Goal: Task Accomplishment & Management: Manage account settings

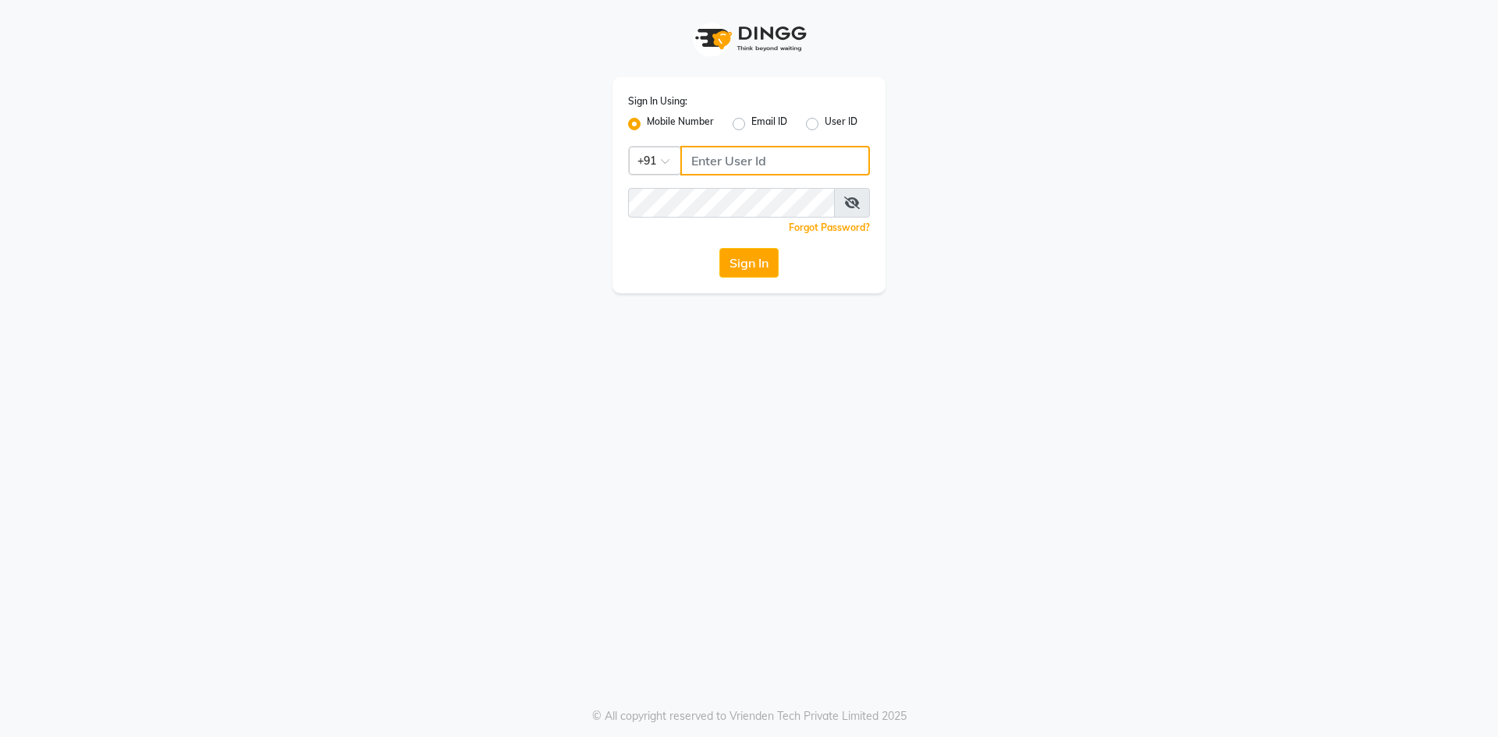
click at [727, 166] on input "Username" at bounding box center [775, 161] width 190 height 30
type input "9167063319"
click at [769, 264] on button "Sign In" at bounding box center [748, 263] width 59 height 30
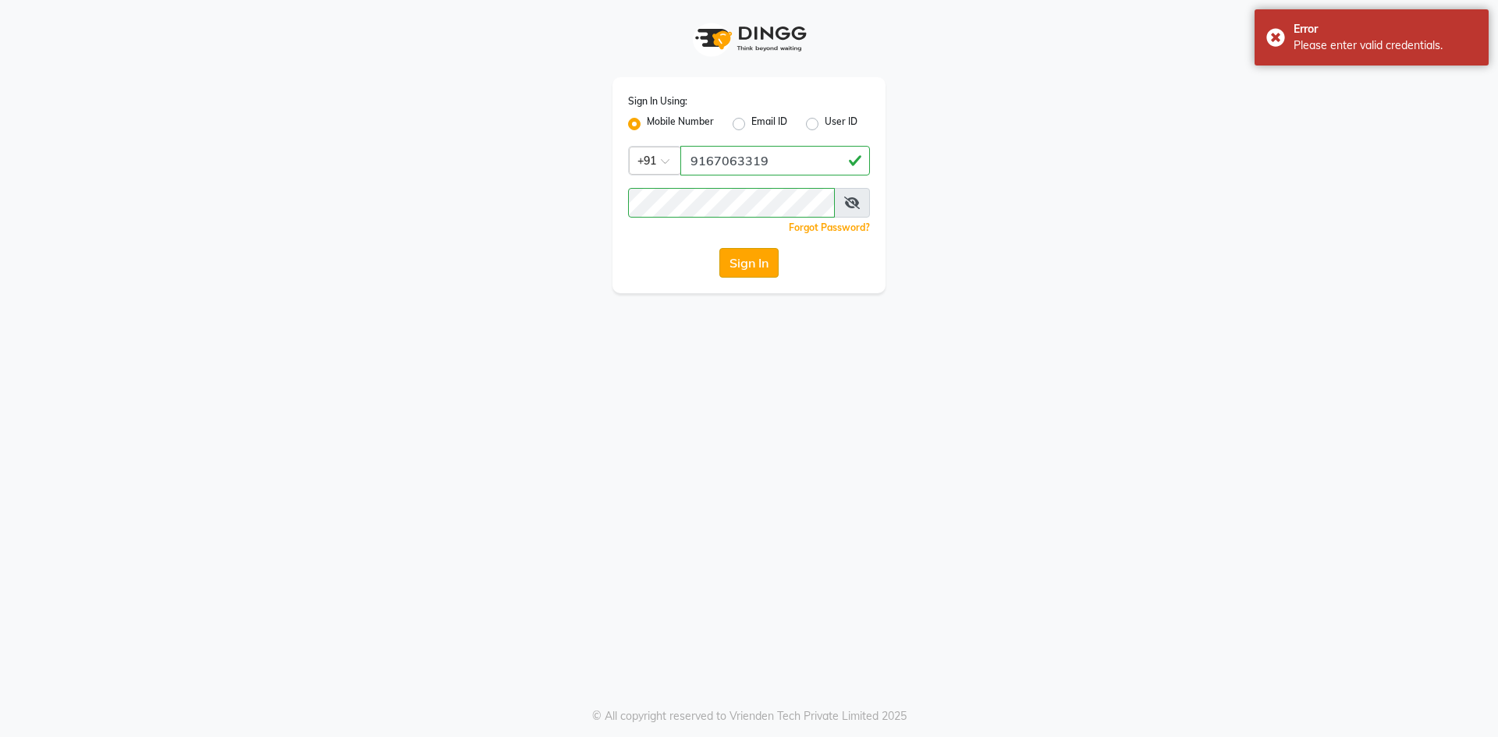
click at [729, 253] on button "Sign In" at bounding box center [748, 263] width 59 height 30
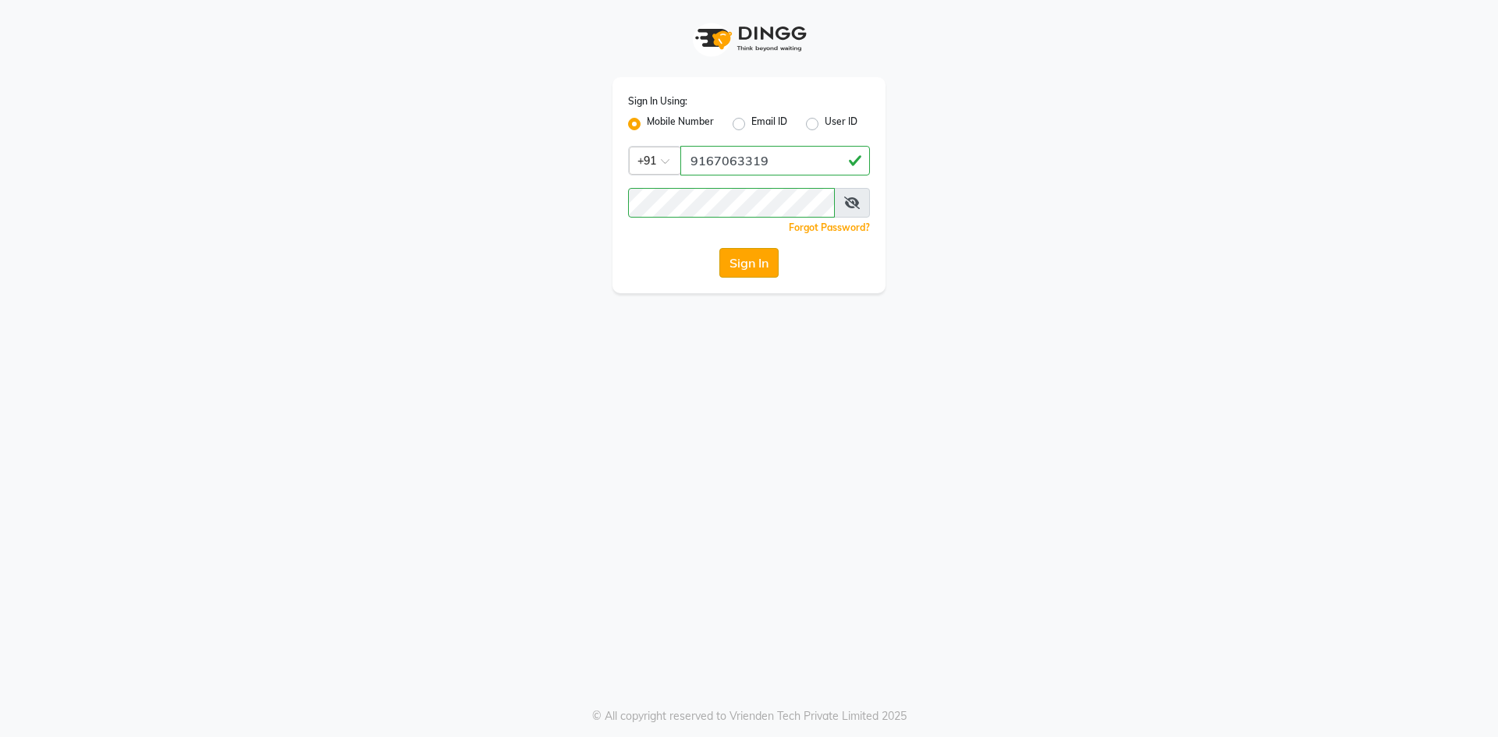
click at [731, 264] on button "Sign In" at bounding box center [748, 263] width 59 height 30
click at [748, 270] on button "Sign In" at bounding box center [748, 263] width 59 height 30
